Goal: Browse casually: Explore the website without a specific task or goal

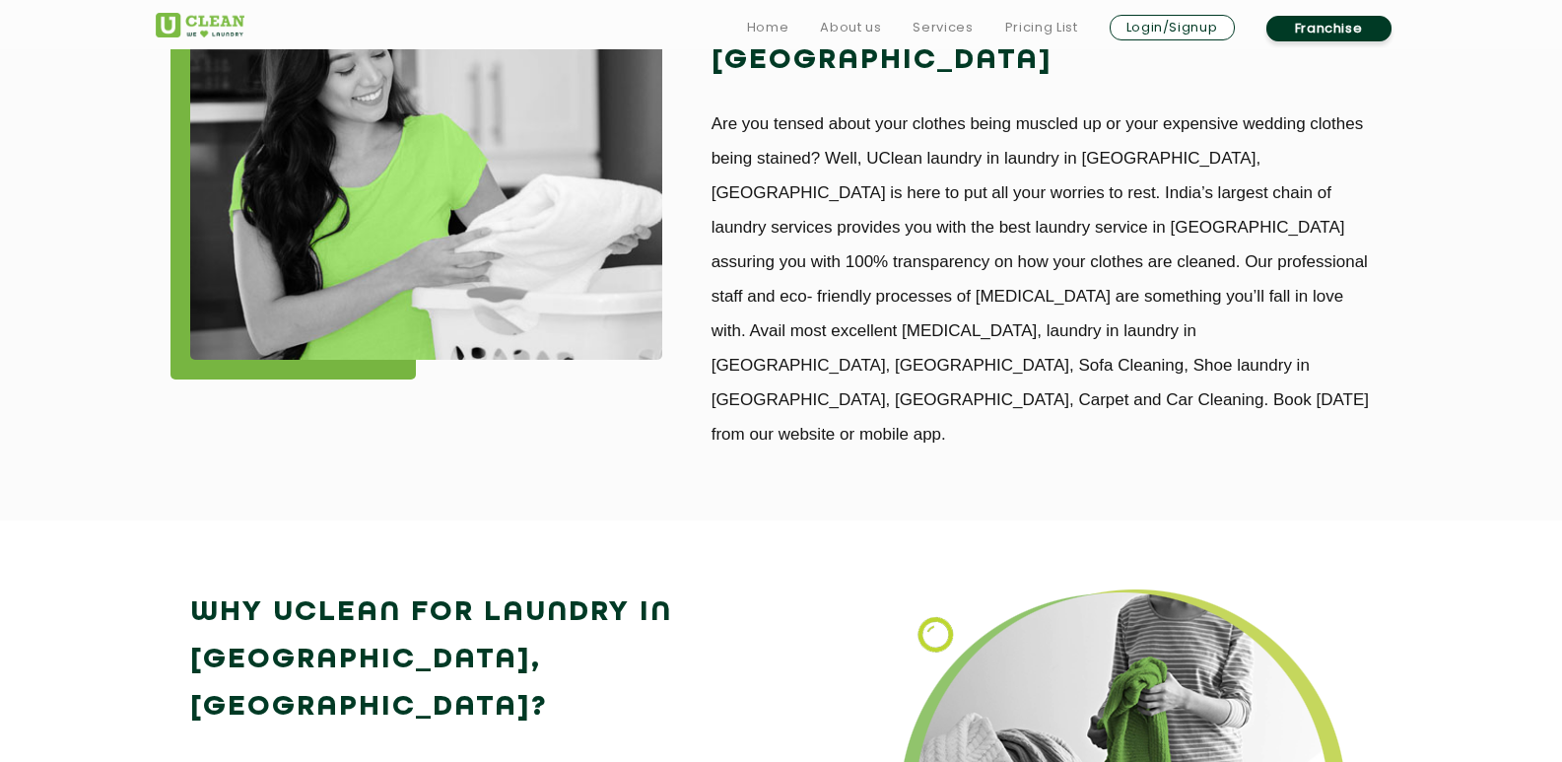
scroll to position [2267, 0]
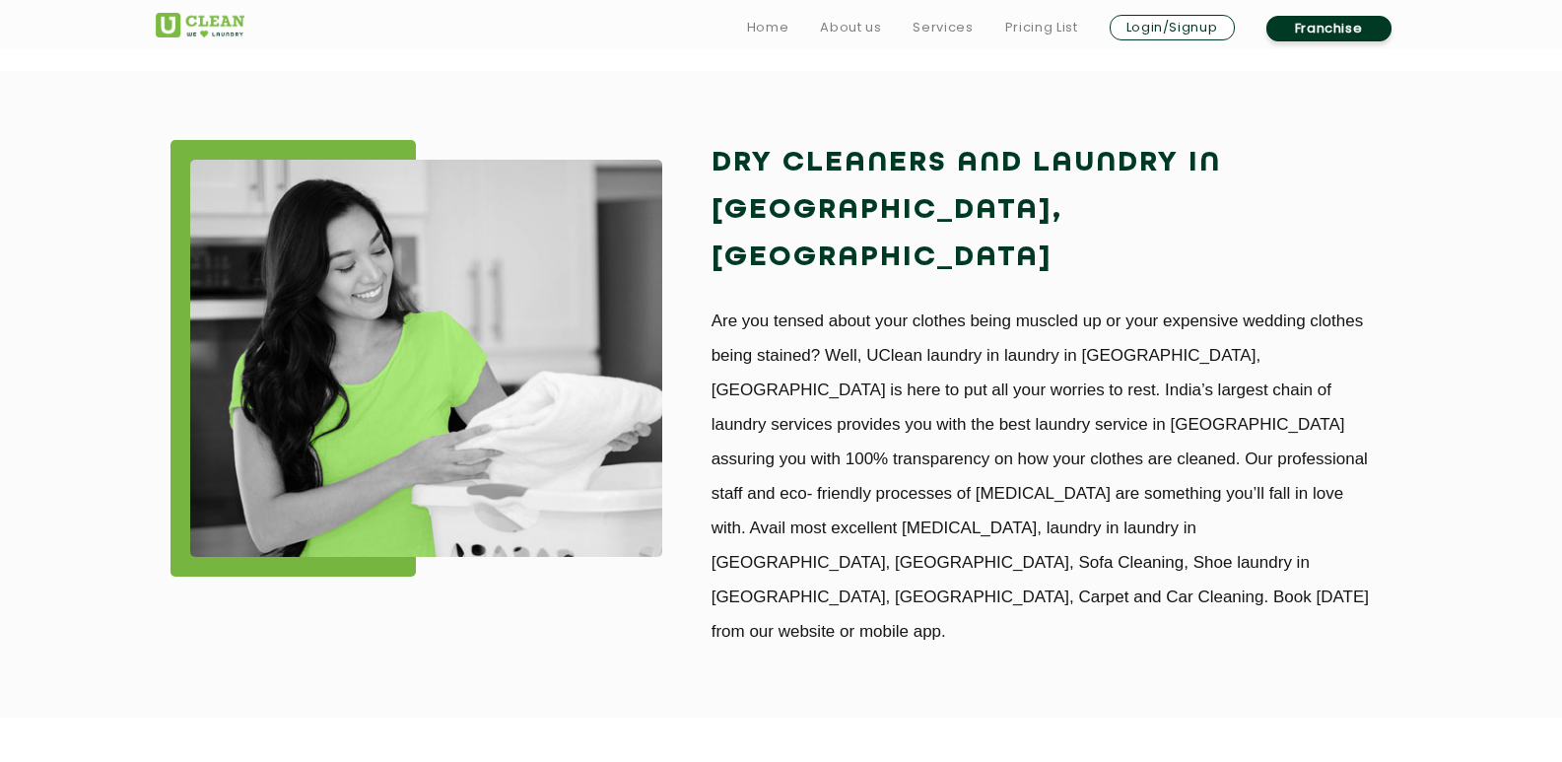
scroll to position [1774, 0]
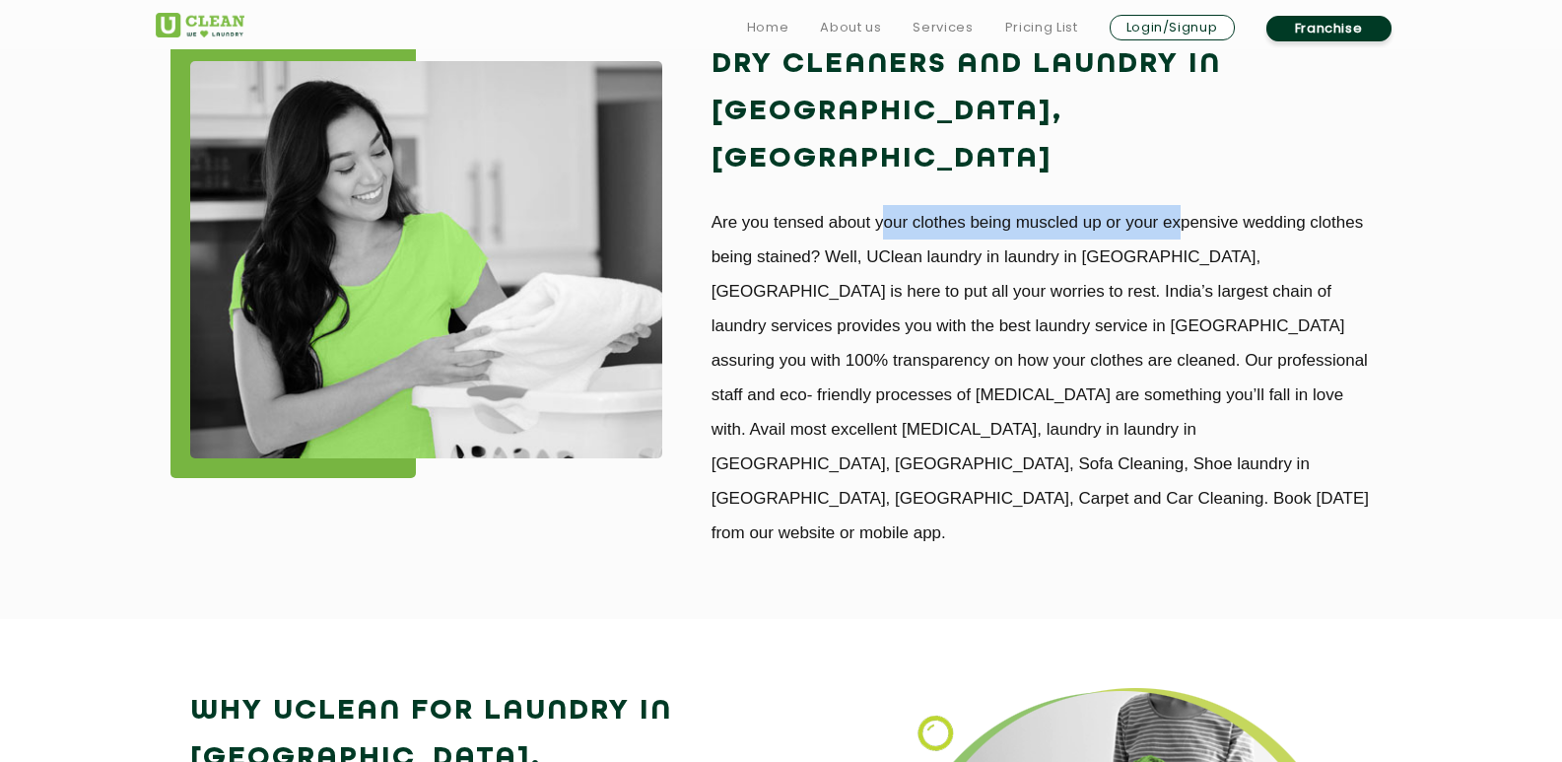
drag, startPoint x: 893, startPoint y: 171, endPoint x: 1186, endPoint y: 171, distance: 292.7
click at [1186, 205] on p "Are you tensed about your clothes being muscled up or your expensive wedding cl…" at bounding box center [1042, 377] width 661 height 345
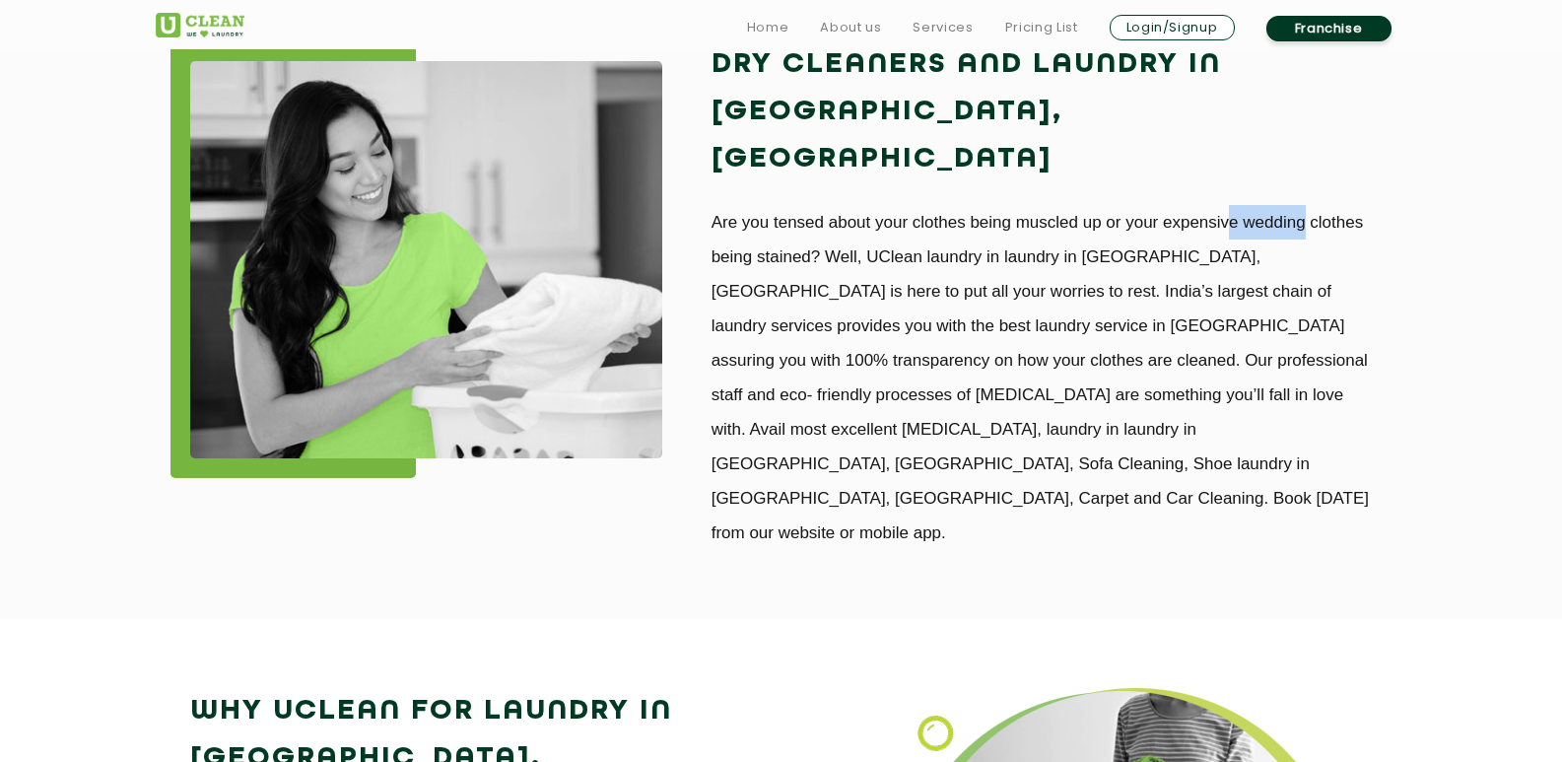
drag, startPoint x: 1226, startPoint y: 170, endPoint x: 1311, endPoint y: 170, distance: 84.8
click at [1311, 205] on p "Are you tensed about your clothes being muscled up or your expensive wedding cl…" at bounding box center [1042, 377] width 661 height 345
click at [905, 206] on p "Are you tensed about your clothes being muscled up or your expensive wedding cl…" at bounding box center [1042, 377] width 661 height 345
drag, startPoint x: 858, startPoint y: 213, endPoint x: 1061, endPoint y: 215, distance: 203.0
click at [975, 215] on p "Are you tensed about your clothes being muscled up or your expensive wedding cl…" at bounding box center [1042, 377] width 661 height 345
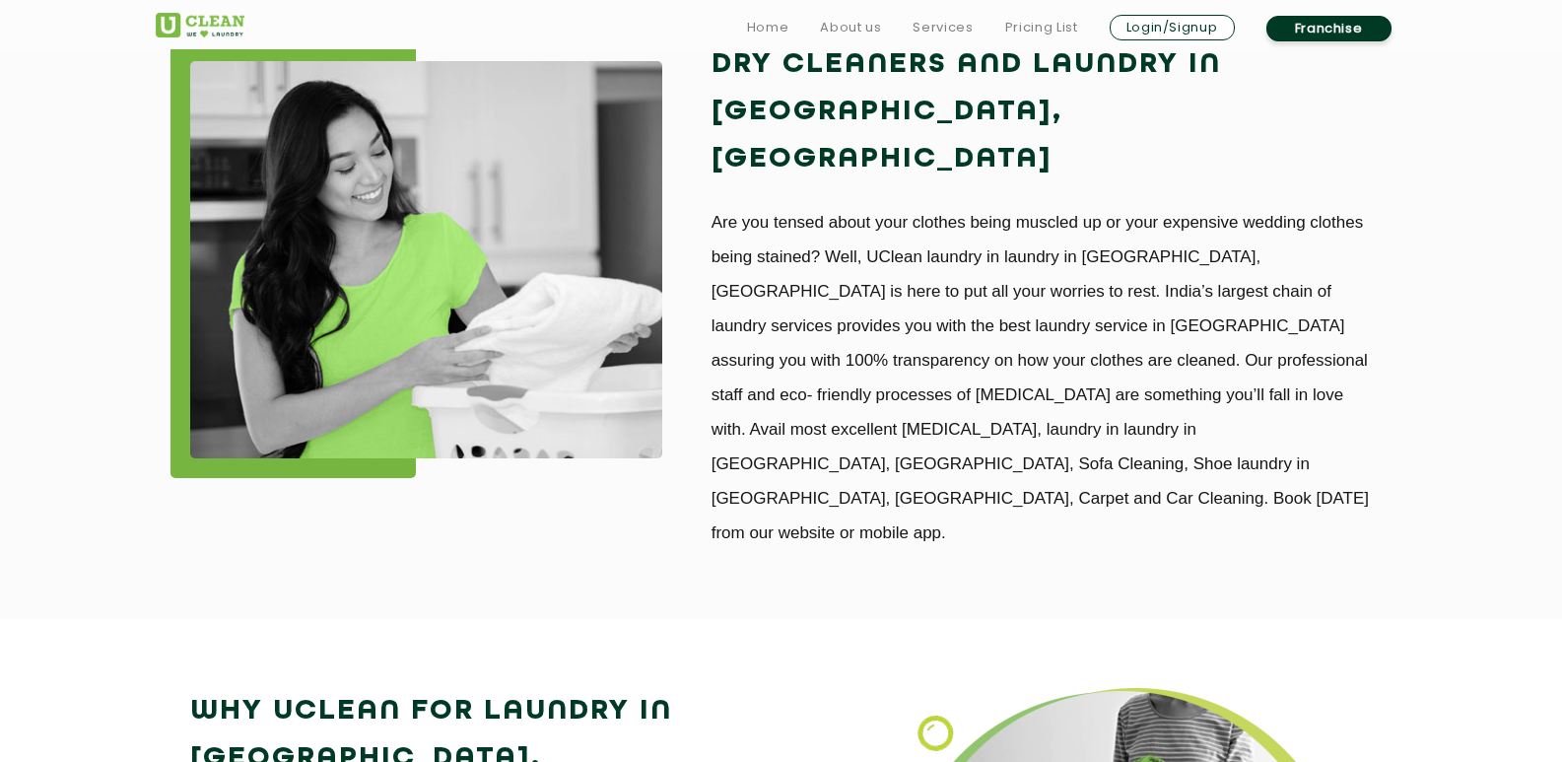
click at [1065, 215] on p "Are you tensed about your clothes being muscled up or your expensive wedding cl…" at bounding box center [1042, 377] width 661 height 345
drag, startPoint x: 1228, startPoint y: 215, endPoint x: 1334, endPoint y: 215, distance: 106.4
click at [1346, 215] on p "Are you tensed about your clothes being muscled up or your expensive wedding cl…" at bounding box center [1042, 377] width 661 height 345
drag, startPoint x: 884, startPoint y: 249, endPoint x: 898, endPoint y: 248, distance: 13.8
click at [891, 249] on p "Are you tensed about your clothes being muscled up or your expensive wedding cl…" at bounding box center [1042, 377] width 661 height 345
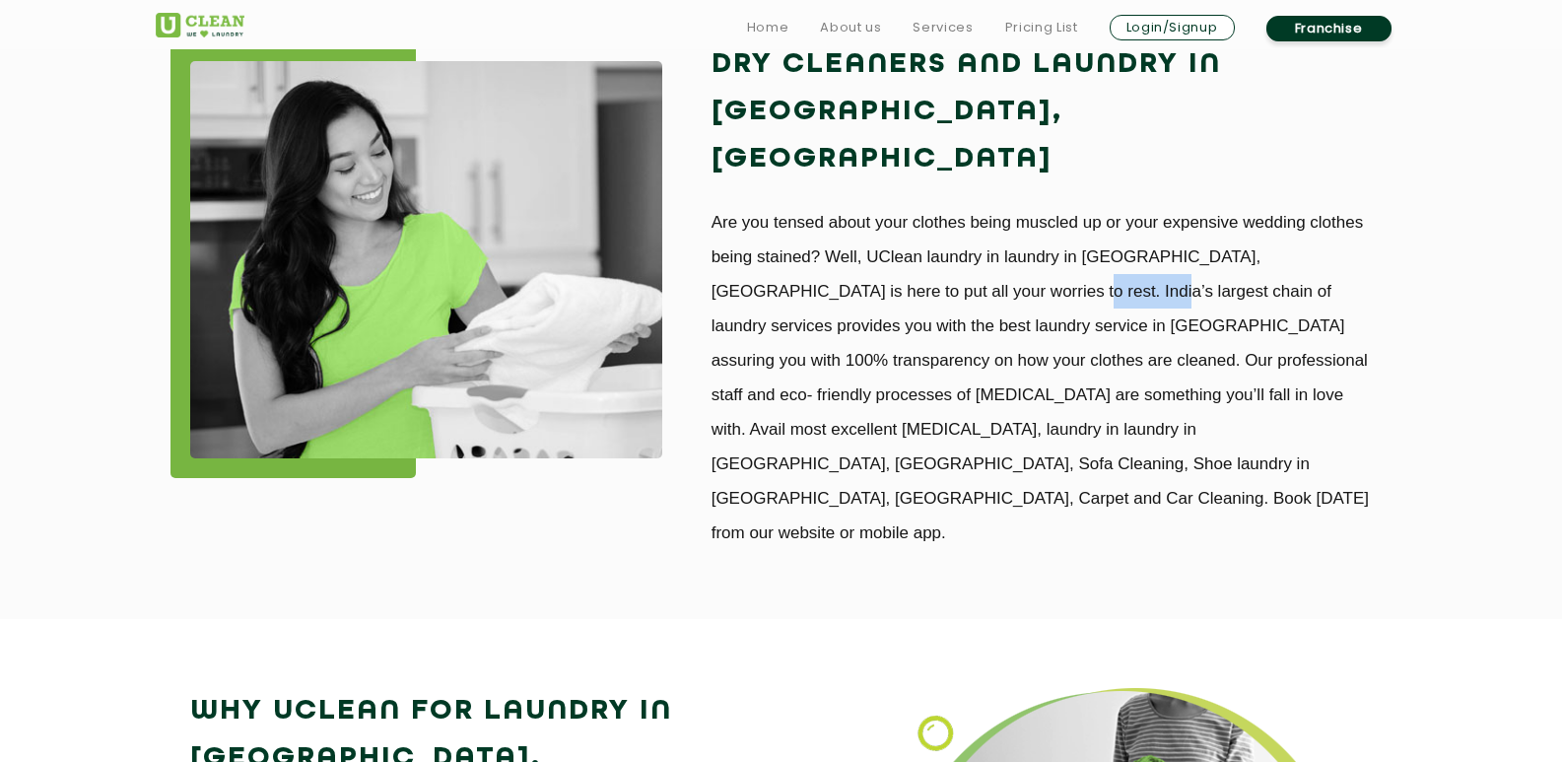
drag, startPoint x: 926, startPoint y: 248, endPoint x: 1075, endPoint y: 248, distance: 148.8
click at [1032, 248] on p "Are you tensed about your clothes being muscled up or your expensive wedding cl…" at bounding box center [1042, 377] width 661 height 345
click at [1304, 251] on p "Are you tensed about your clothes being muscled up or your expensive wedding cl…" at bounding box center [1042, 377] width 661 height 345
drag, startPoint x: 878, startPoint y: 274, endPoint x: 936, endPoint y: 274, distance: 58.1
click at [936, 274] on p "Are you tensed about your clothes being muscled up or your expensive wedding cl…" at bounding box center [1042, 377] width 661 height 345
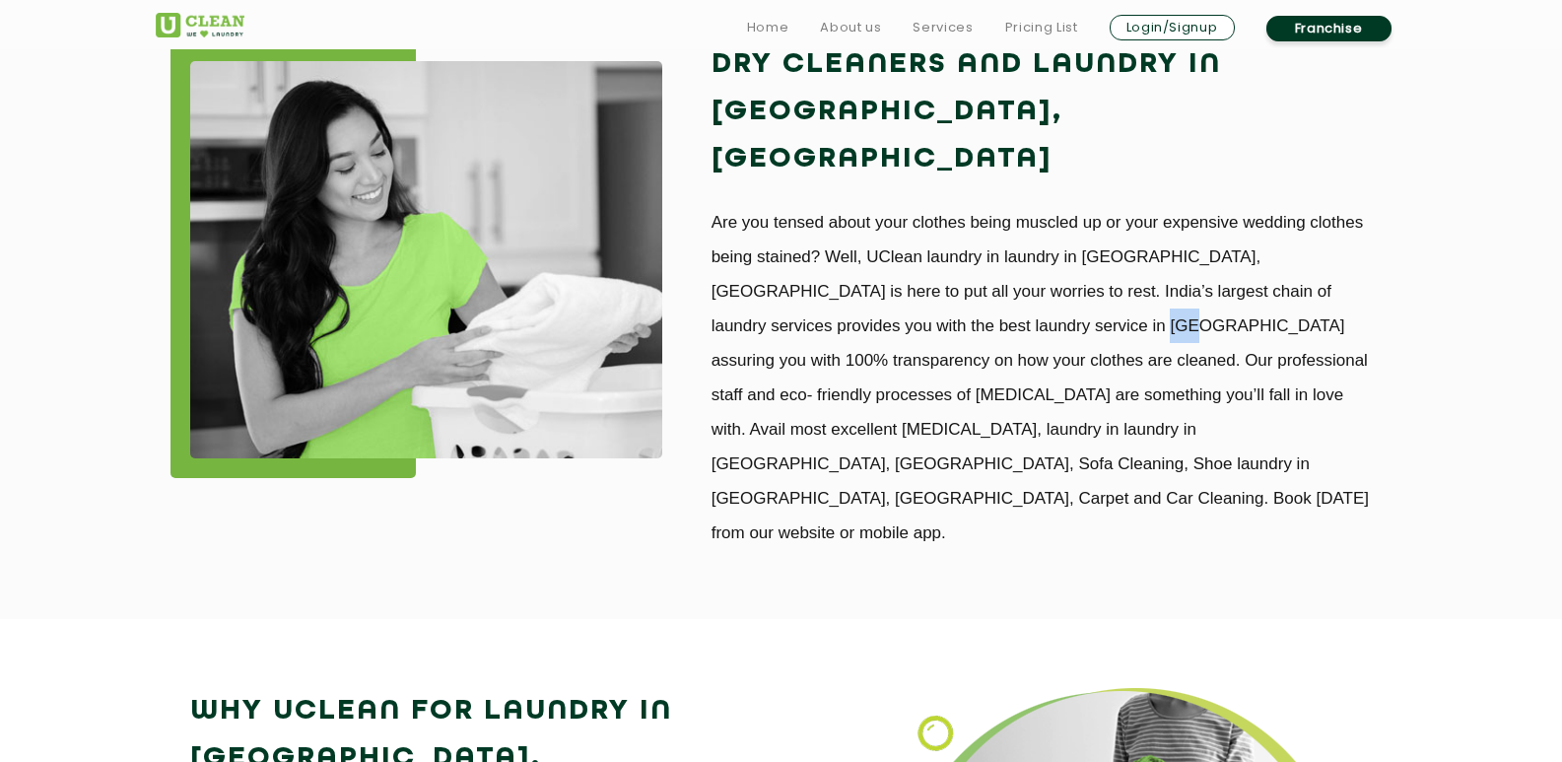
drag, startPoint x: 1009, startPoint y: 284, endPoint x: 1079, endPoint y: 284, distance: 70.0
click at [1056, 284] on p "Are you tensed about your clothes being muscled up or your expensive wedding cl…" at bounding box center [1042, 377] width 661 height 345
drag, startPoint x: 1079, startPoint y: 284, endPoint x: 1152, endPoint y: 284, distance: 72.9
click at [1145, 284] on p "Are you tensed about your clothes being muscled up or your expensive wedding cl…" at bounding box center [1042, 377] width 661 height 345
drag, startPoint x: 1163, startPoint y: 284, endPoint x: 1344, endPoint y: 286, distance: 181.4
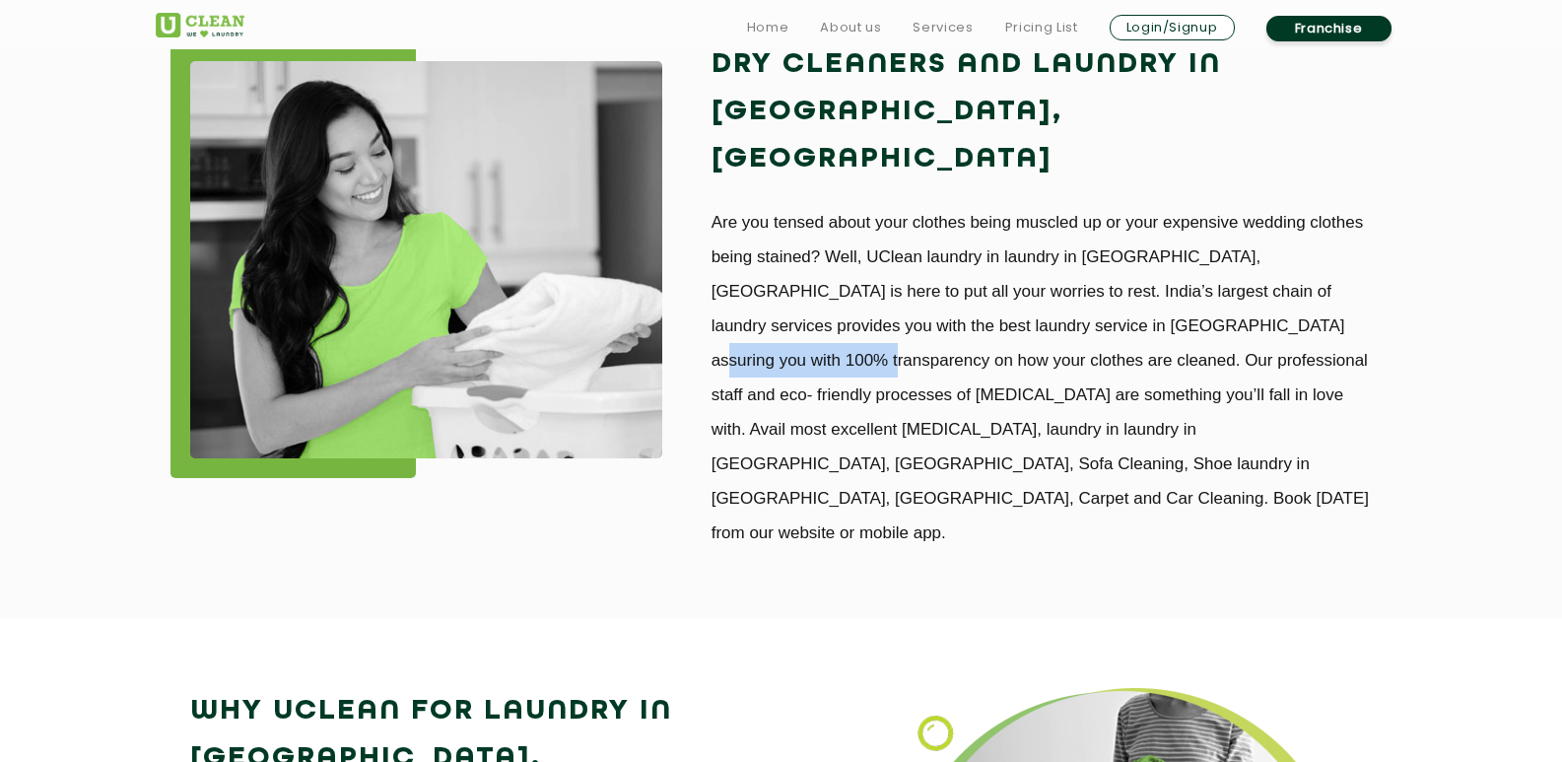
click at [1344, 286] on p "Are you tensed about your clothes being muscled up or your expensive wedding cl…" at bounding box center [1042, 377] width 661 height 345
drag, startPoint x: 800, startPoint y: 319, endPoint x: 859, endPoint y: 321, distance: 59.2
click at [830, 320] on p "Are you tensed about your clothes being muscled up or your expensive wedding cl…" at bounding box center [1042, 377] width 661 height 345
drag, startPoint x: 859, startPoint y: 321, endPoint x: 899, endPoint y: 320, distance: 39.4
click at [897, 321] on p "Are you tensed about your clothes being muscled up or your expensive wedding cl…" at bounding box center [1042, 377] width 661 height 345
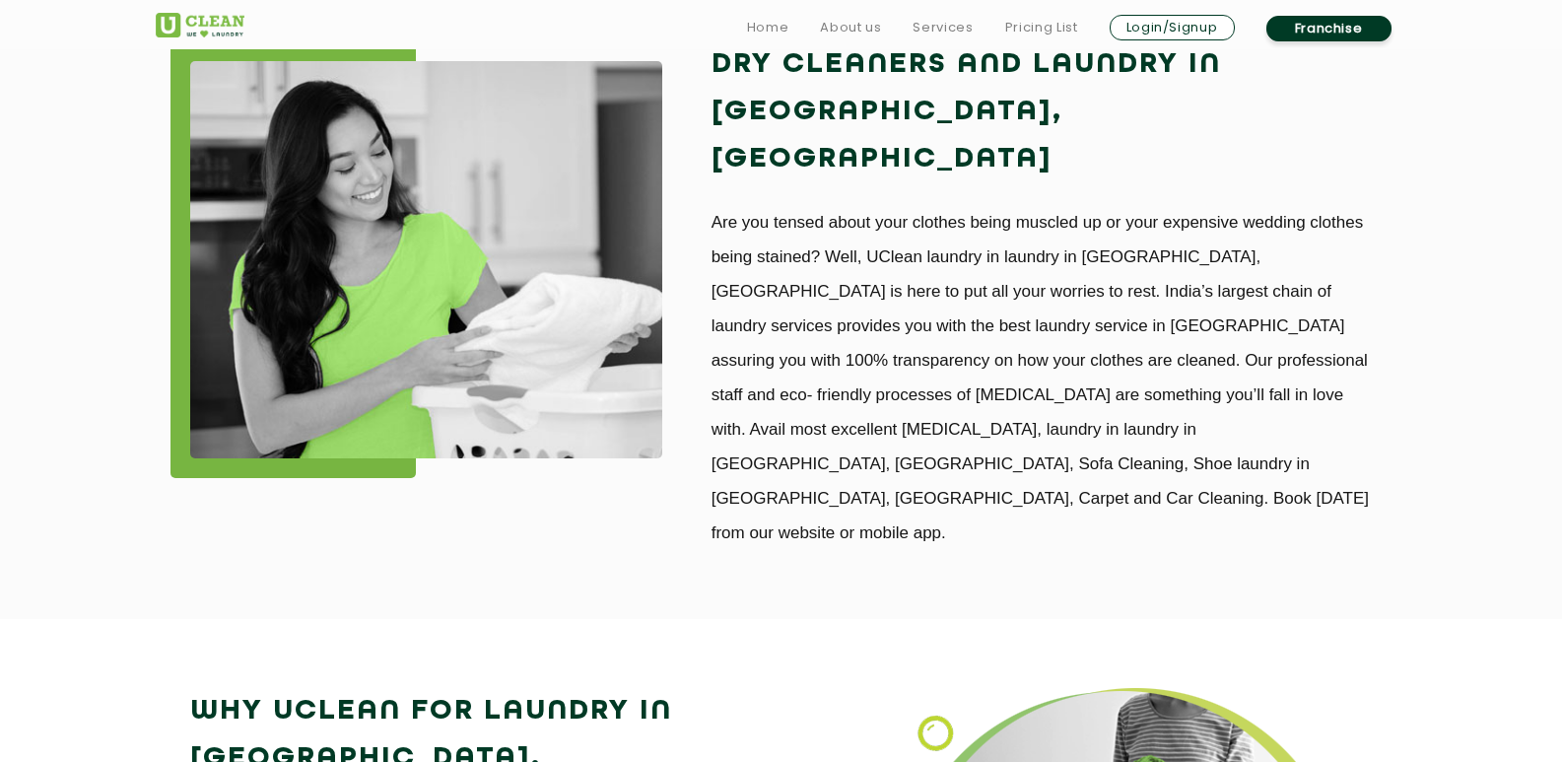
drag, startPoint x: 924, startPoint y: 314, endPoint x: 972, endPoint y: 317, distance: 47.4
click at [930, 315] on p "Are you tensed about your clothes being muscled up or your expensive wedding cl…" at bounding box center [1042, 377] width 661 height 345
drag, startPoint x: 972, startPoint y: 317, endPoint x: 1048, endPoint y: 318, distance: 75.9
click at [1022, 318] on p "Are you tensed about your clothes being muscled up or your expensive wedding cl…" at bounding box center [1042, 377] width 661 height 345
drag, startPoint x: 1048, startPoint y: 318, endPoint x: 1138, endPoint y: 319, distance: 90.7
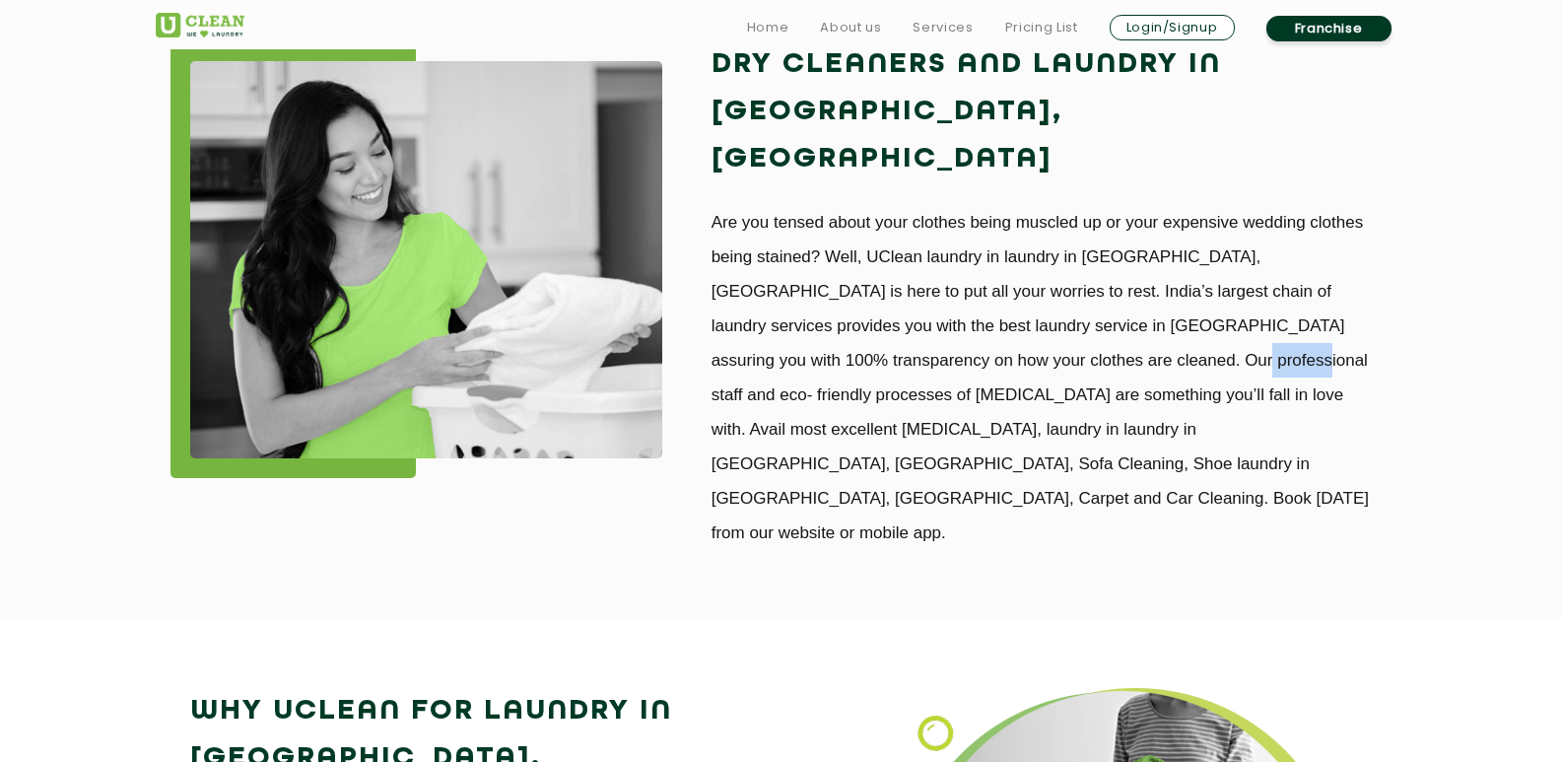
click at [1124, 319] on p "Are you tensed about your clothes being muscled up or your expensive wedding cl…" at bounding box center [1042, 377] width 661 height 345
click at [1153, 319] on p "Are you tensed about your clothes being muscled up or your expensive wedding cl…" at bounding box center [1042, 377] width 661 height 345
click at [1220, 319] on p "Are you tensed about your clothes being muscled up or your expensive wedding cl…" at bounding box center [1042, 377] width 661 height 345
click at [1334, 319] on p "Are you tensed about your clothes being muscled up or your expensive wedding cl…" at bounding box center [1042, 377] width 661 height 345
drag, startPoint x: 1269, startPoint y: 313, endPoint x: 1340, endPoint y: 313, distance: 71.0
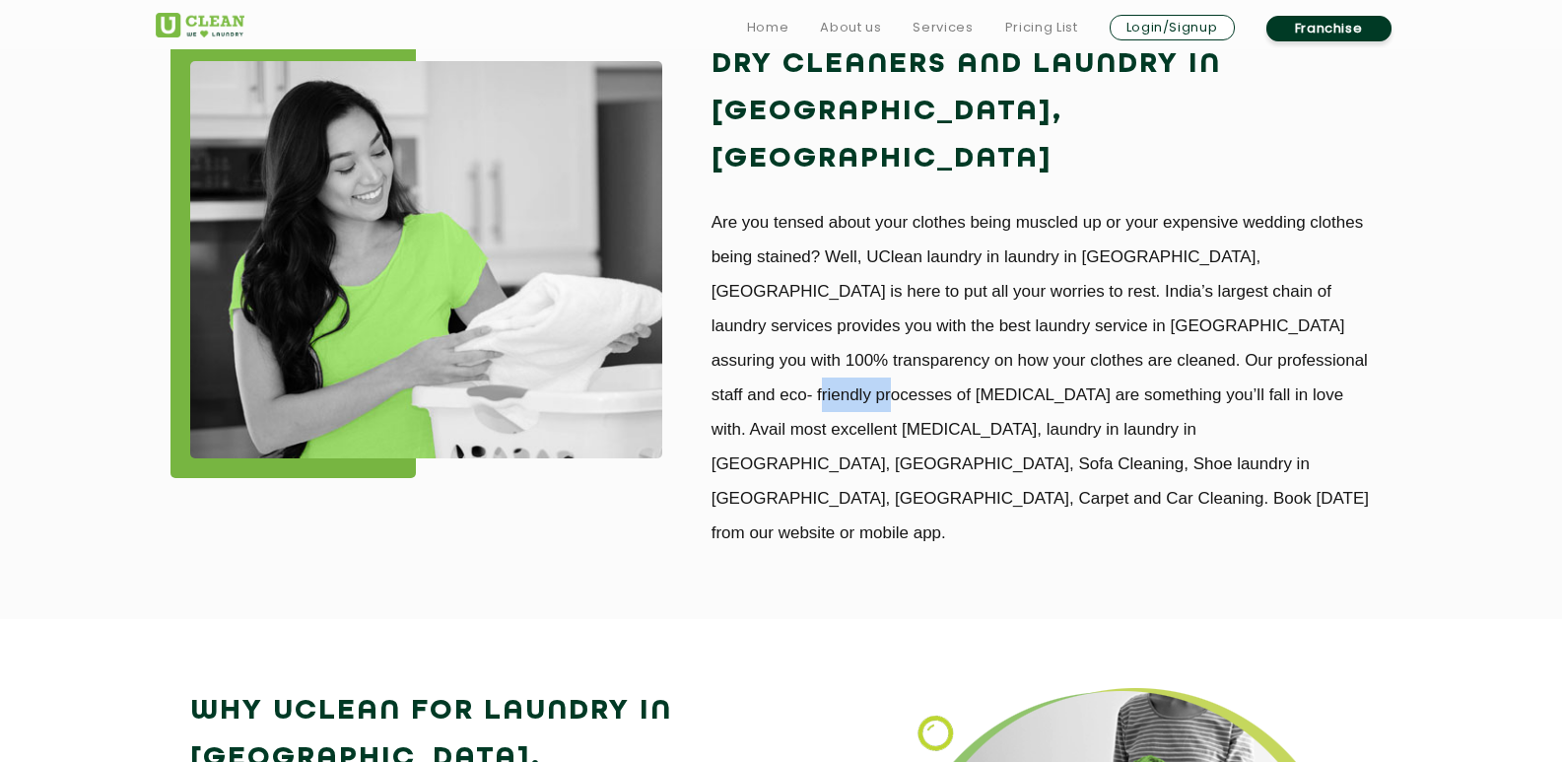
click at [1340, 313] on p "Are you tensed about your clothes being muscled up or your expensive wedding cl…" at bounding box center [1042, 377] width 661 height 345
drag, startPoint x: 772, startPoint y: 350, endPoint x: 893, endPoint y: 349, distance: 121.2
click at [893, 349] on p "Are you tensed about your clothes being muscled up or your expensive wedding cl…" at bounding box center [1042, 377] width 661 height 345
drag, startPoint x: 909, startPoint y: 347, endPoint x: 1016, endPoint y: 347, distance: 107.4
click at [993, 347] on p "Are you tensed about your clothes being muscled up or your expensive wedding cl…" at bounding box center [1042, 377] width 661 height 345
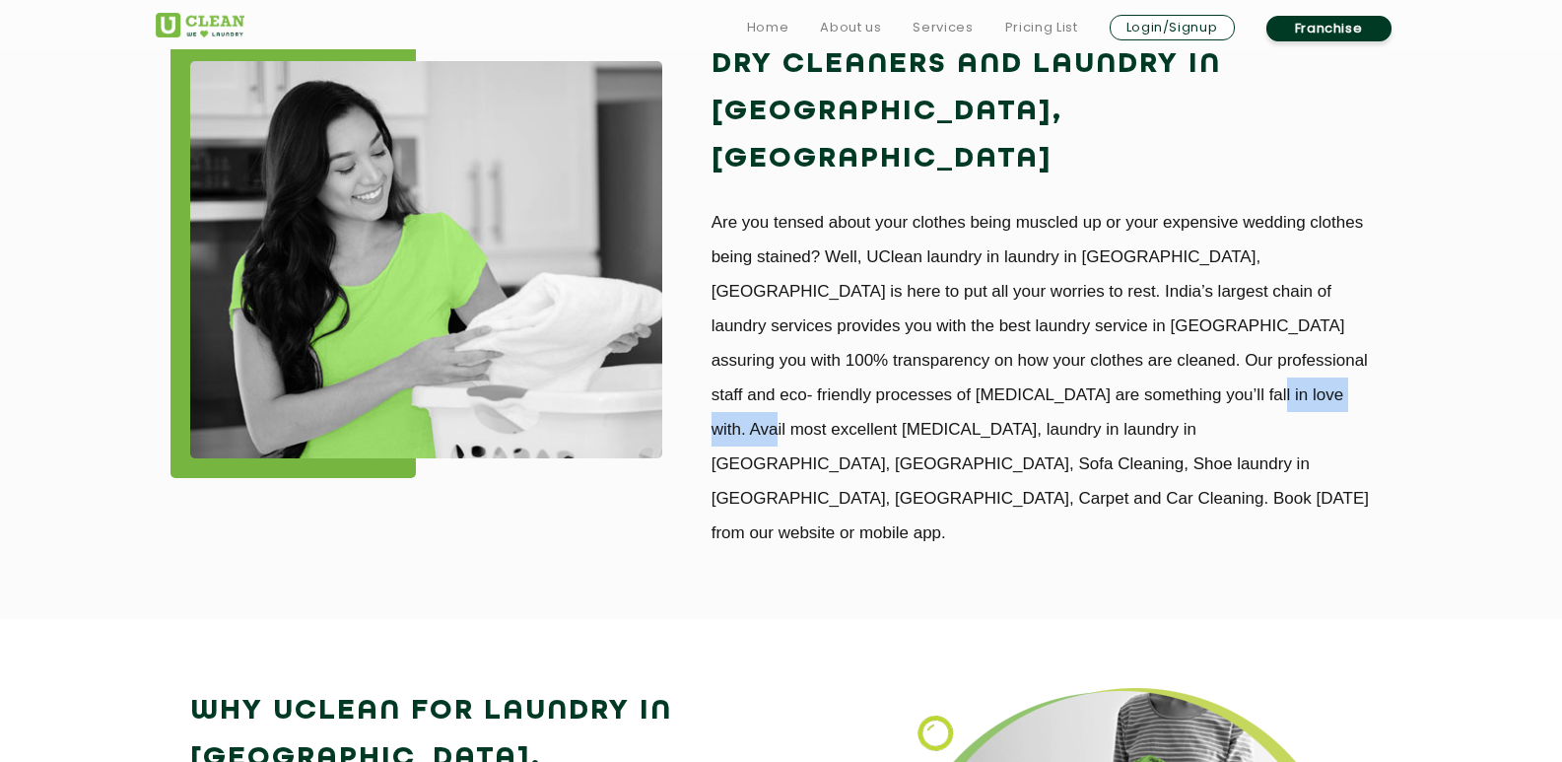
drag, startPoint x: 1033, startPoint y: 344, endPoint x: 1181, endPoint y: 345, distance: 147.8
click at [1181, 345] on p "Are you tensed about your clothes being muscled up or your expensive wedding cl…" at bounding box center [1042, 377] width 661 height 345
click at [1023, 343] on p "Are you tensed about your clothes being muscled up or your expensive wedding cl…" at bounding box center [1042, 377] width 661 height 345
drag, startPoint x: 1077, startPoint y: 343, endPoint x: 1273, endPoint y: 350, distance: 196.3
click at [1172, 350] on p "Are you tensed about your clothes being muscled up or your expensive wedding cl…" at bounding box center [1042, 377] width 661 height 345
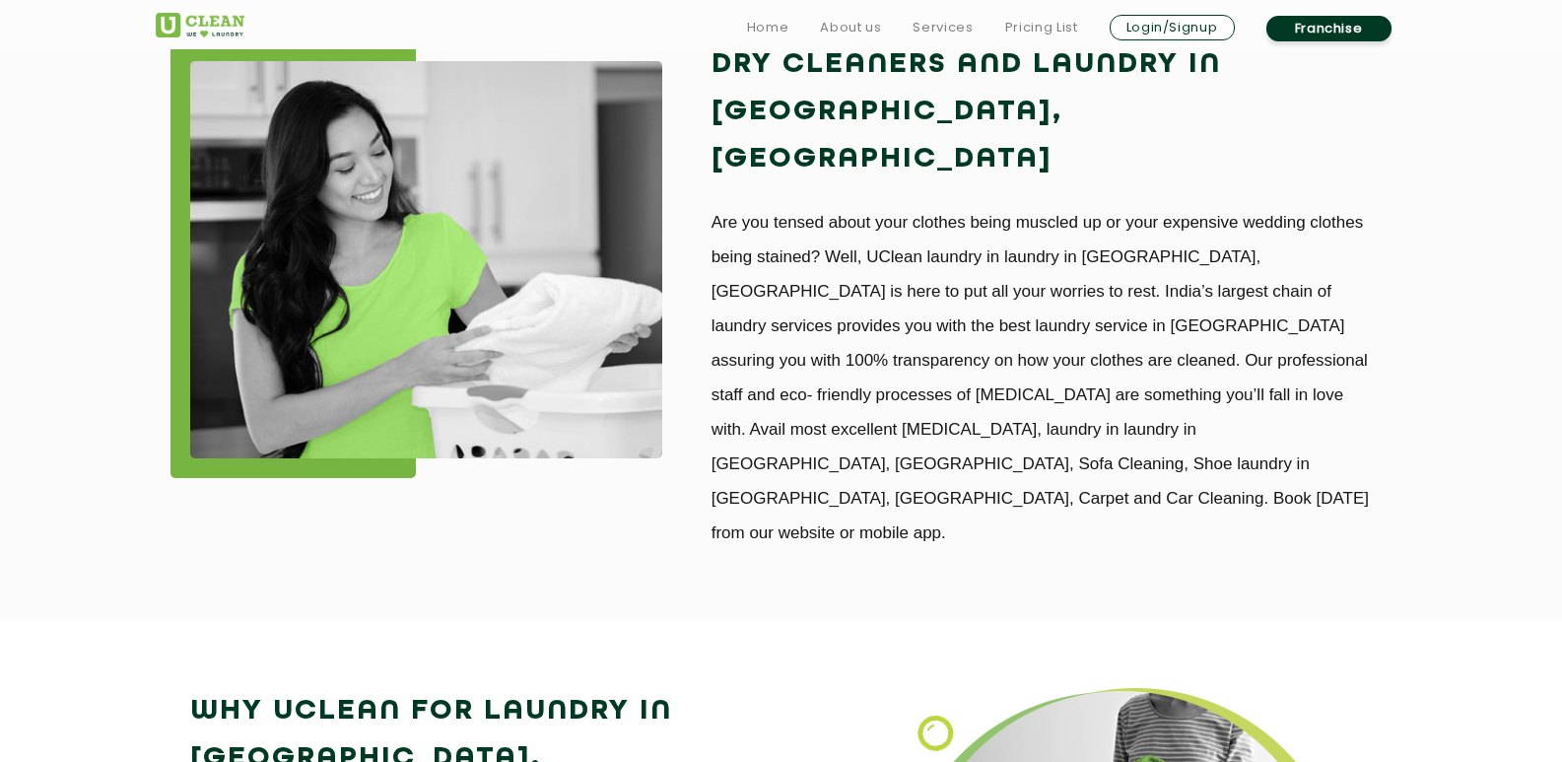
click at [1280, 352] on p "Are you tensed about your clothes being muscled up or your expensive wedding cl…" at bounding box center [1042, 377] width 661 height 345
drag, startPoint x: 1184, startPoint y: 351, endPoint x: 1152, endPoint y: 349, distance: 31.6
click at [1153, 349] on p "Are you tensed about your clothes being muscled up or your expensive wedding cl…" at bounding box center [1042, 377] width 661 height 345
drag, startPoint x: 1221, startPoint y: 344, endPoint x: 1012, endPoint y: 355, distance: 209.2
click at [1150, 349] on p "Are you tensed about your clothes being muscled up or your expensive wedding cl…" at bounding box center [1042, 377] width 661 height 345
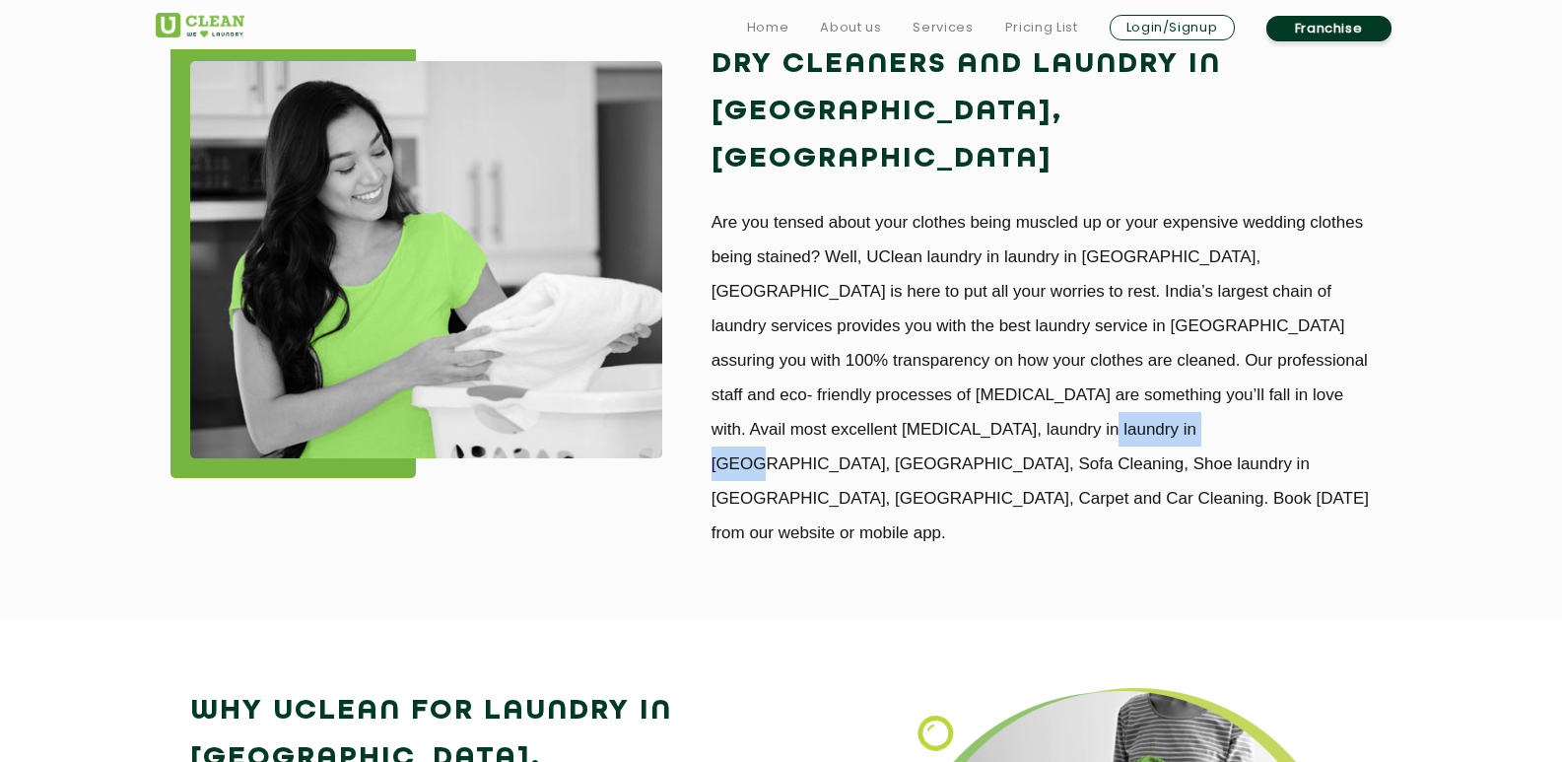
click at [976, 382] on p "Are you tensed about your clothes being muscled up or your expensive wedding cl…" at bounding box center [1042, 377] width 661 height 345
click at [1119, 388] on p "Are you tensed about your clothes being muscled up or your expensive wedding cl…" at bounding box center [1042, 377] width 661 height 345
drag, startPoint x: 794, startPoint y: 377, endPoint x: 933, endPoint y: 376, distance: 139.0
click at [933, 376] on p "Are you tensed about your clothes being muscled up or your expensive wedding cl…" at bounding box center [1042, 377] width 661 height 345
drag, startPoint x: 950, startPoint y: 376, endPoint x: 1027, endPoint y: 378, distance: 76.9
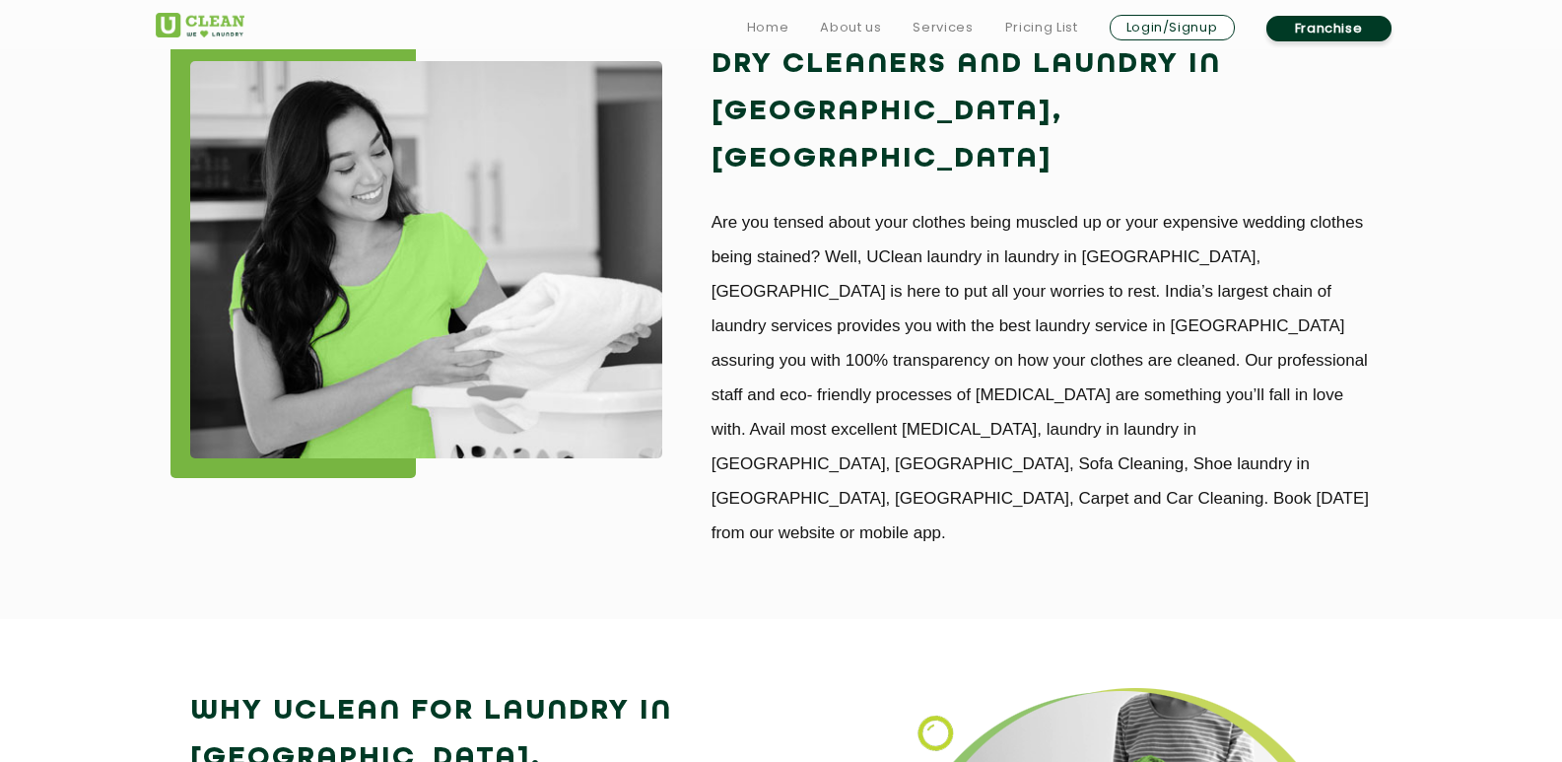
click at [991, 377] on p "Are you tensed about your clothes being muscled up or your expensive wedding cl…" at bounding box center [1042, 377] width 661 height 345
drag, startPoint x: 1028, startPoint y: 379, endPoint x: 1152, endPoint y: 379, distance: 124.2
click at [1155, 379] on p "Are you tensed about your clothes being muscled up or your expensive wedding cl…" at bounding box center [1042, 377] width 661 height 345
drag, startPoint x: 948, startPoint y: 405, endPoint x: 1015, endPoint y: 405, distance: 67.0
click at [1015, 405] on p "Are you tensed about your clothes being muscled up or your expensive wedding cl…" at bounding box center [1042, 377] width 661 height 345
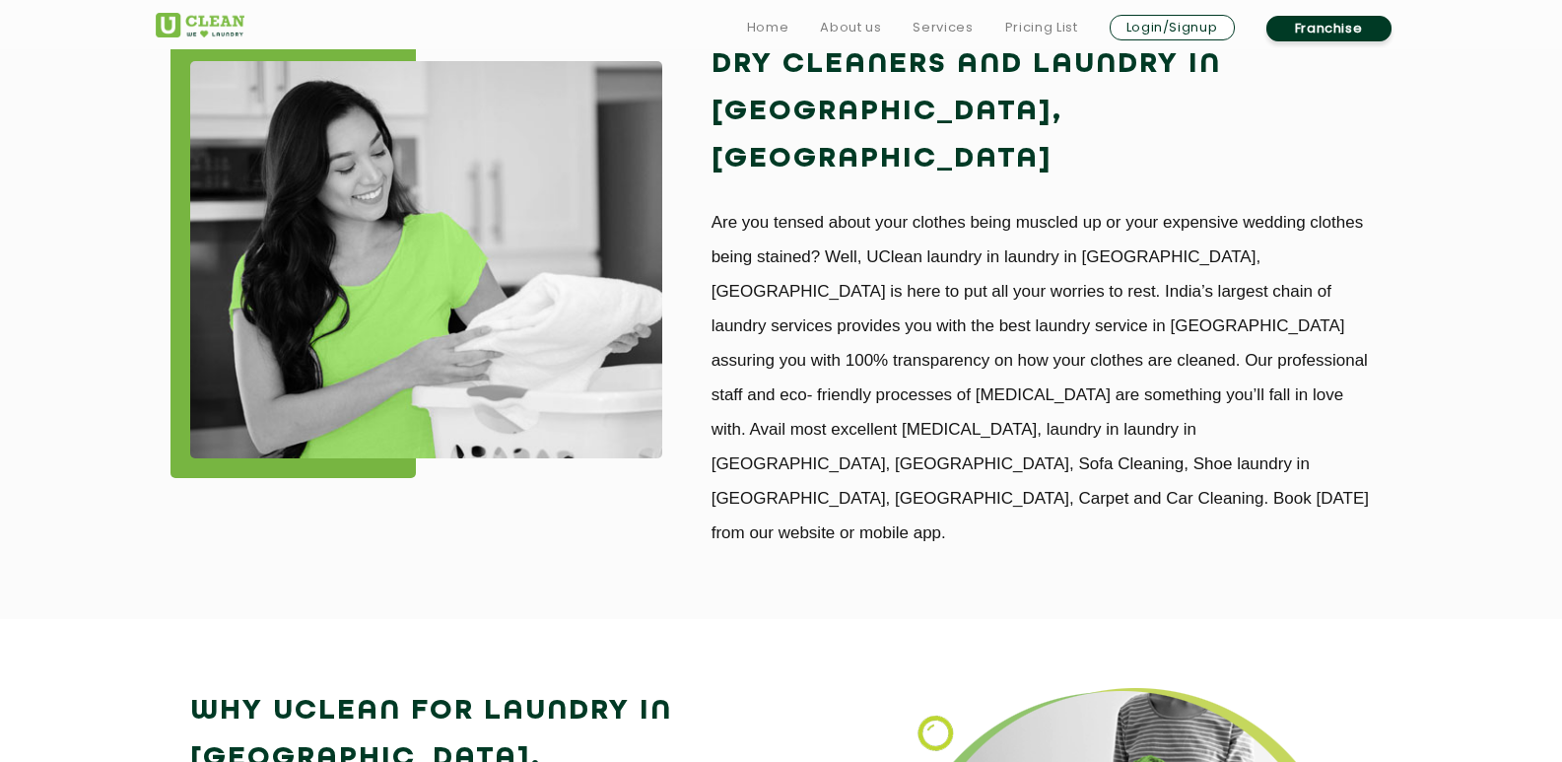
click at [1029, 411] on p "Are you tensed about your clothes being muscled up or your expensive wedding cl…" at bounding box center [1042, 377] width 661 height 345
drag, startPoint x: 1049, startPoint y: 413, endPoint x: 1094, endPoint y: 413, distance: 45.3
click at [1091, 413] on p "Are you tensed about your clothes being muscled up or your expensive wedding cl…" at bounding box center [1042, 377] width 661 height 345
click at [1160, 415] on p "Are you tensed about your clothes being muscled up or your expensive wedding cl…" at bounding box center [1042, 377] width 661 height 345
drag, startPoint x: 1167, startPoint y: 417, endPoint x: 1131, endPoint y: 421, distance: 35.7
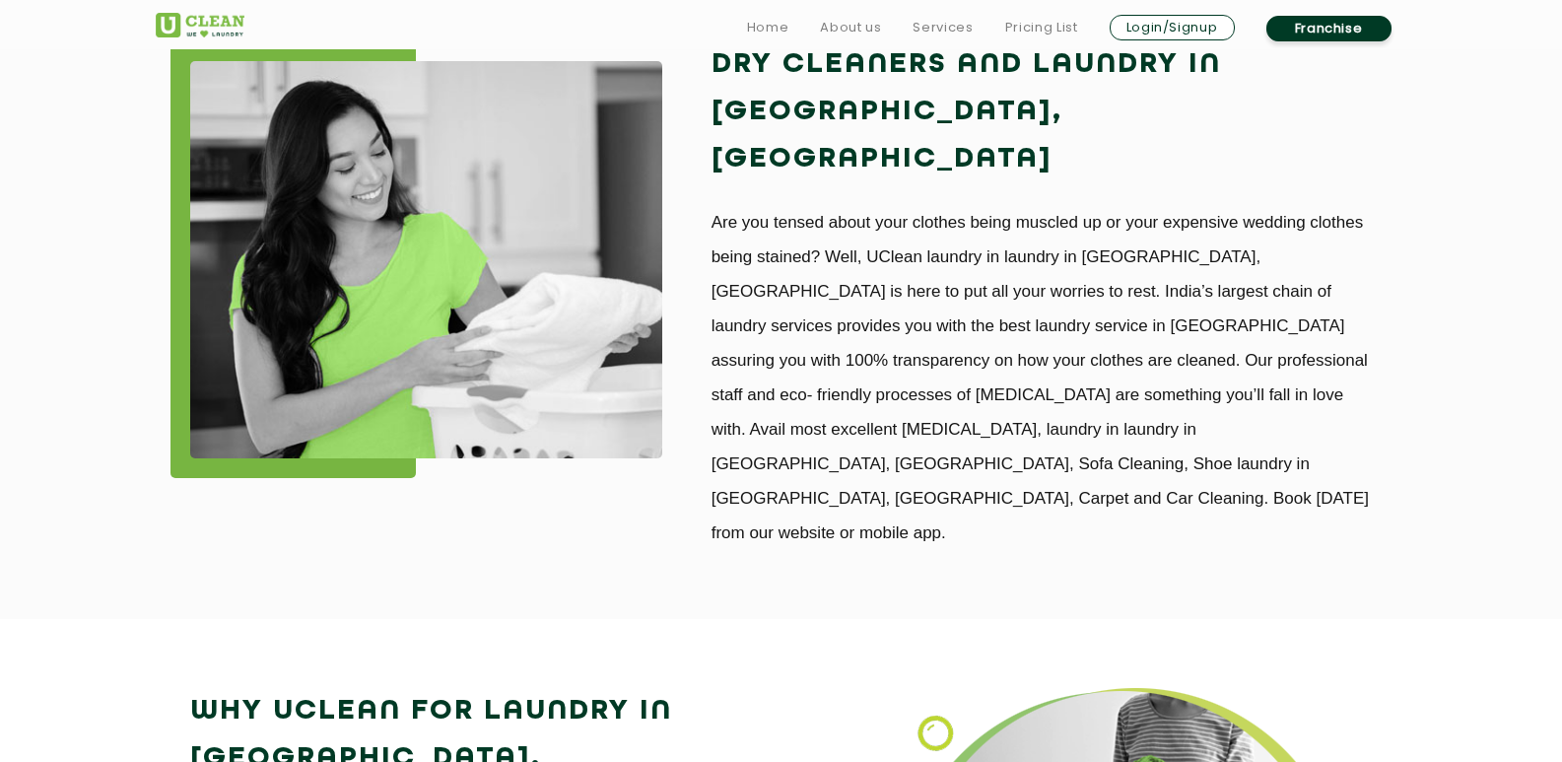
click at [1140, 421] on p "Are you tensed about your clothes being muscled up or your expensive wedding cl…" at bounding box center [1042, 377] width 661 height 345
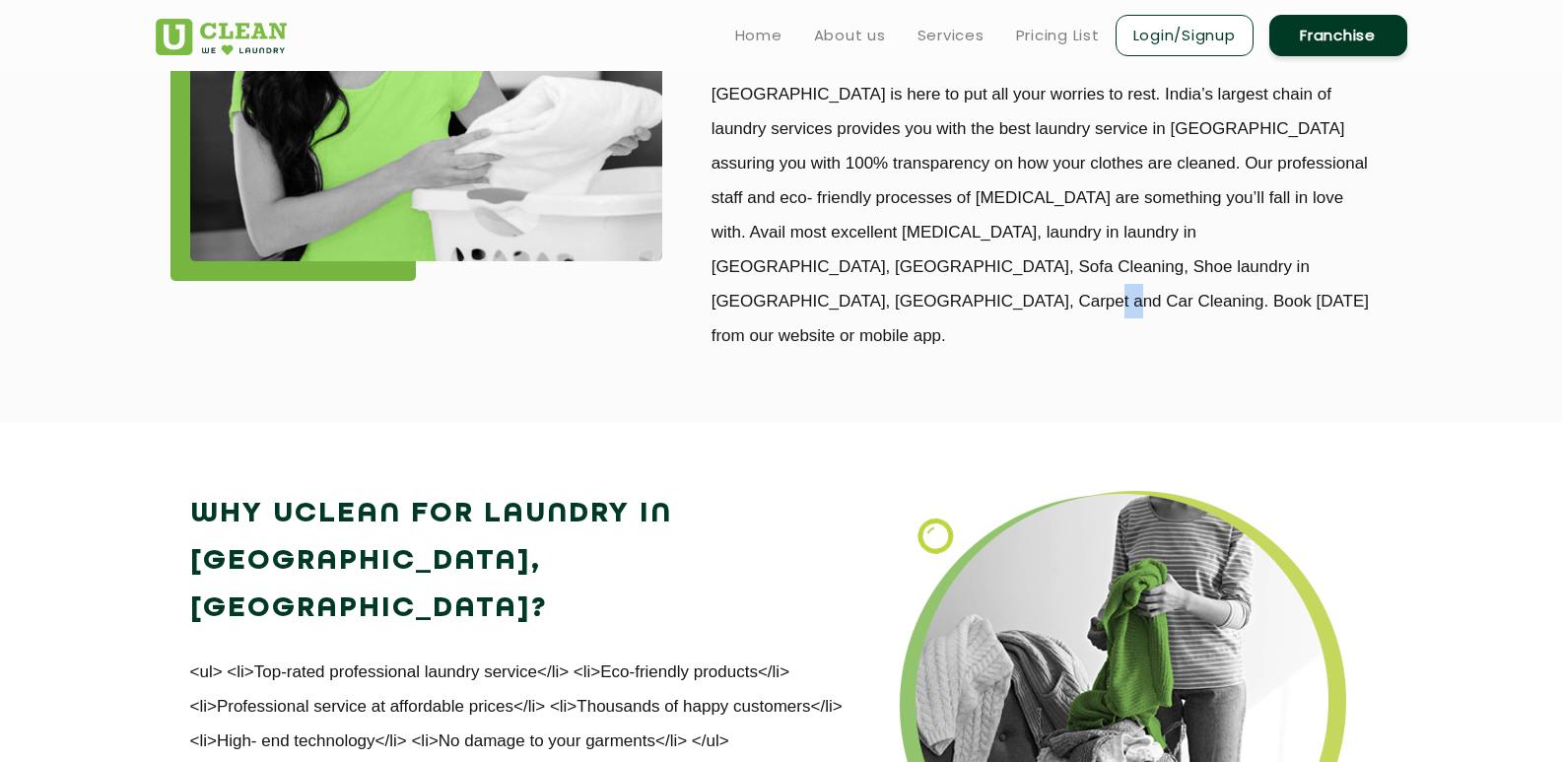
scroll to position [1675, 0]
